Goal: Task Accomplishment & Management: Manage account settings

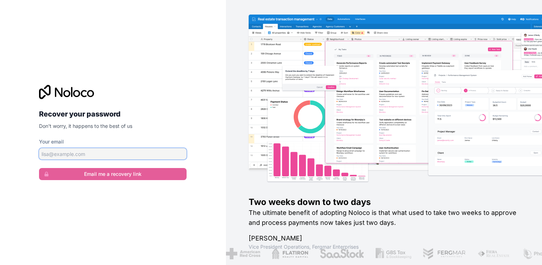
click at [156, 156] on input "Your email" at bounding box center [113, 153] width 148 height 11
type input "[EMAIL_ADDRESS][DOMAIN_NAME]"
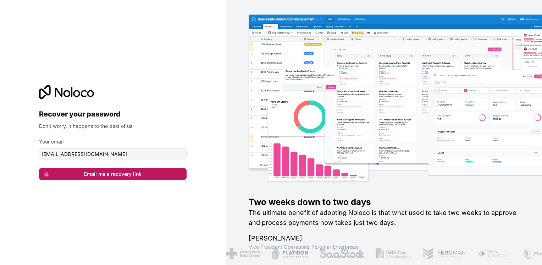
click at [147, 179] on button "Email me a recovery link" at bounding box center [113, 174] width 148 height 12
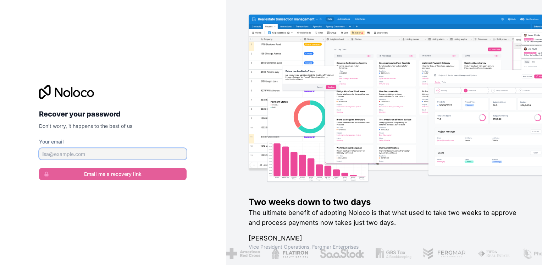
click at [90, 151] on input "Your email" at bounding box center [113, 153] width 148 height 11
type input "[EMAIL_ADDRESS][DOMAIN_NAME]"
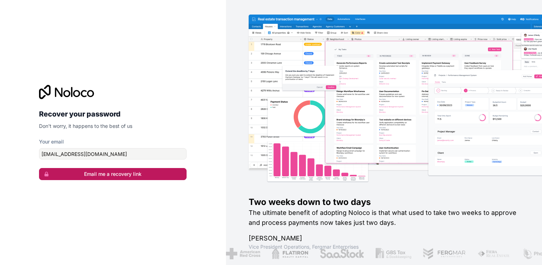
click at [88, 175] on button "Email me a recovery link" at bounding box center [113, 174] width 148 height 12
